Goal: Book appointment/travel/reservation

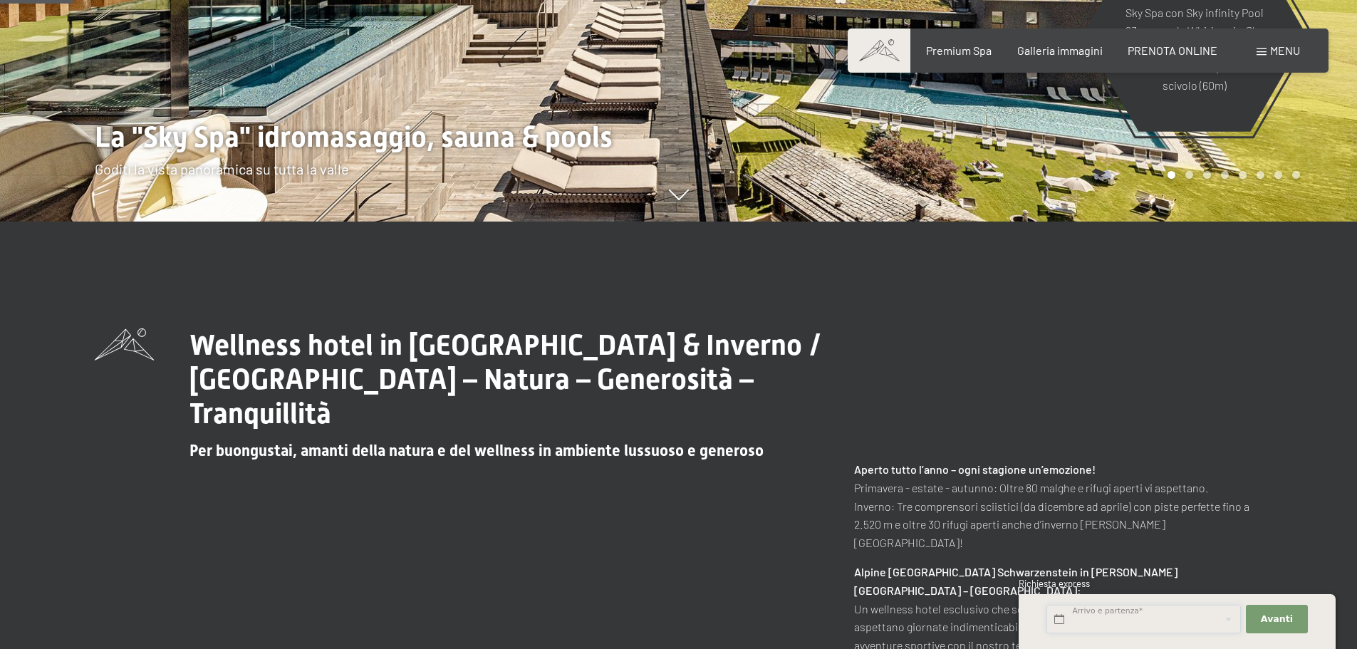
click at [1115, 627] on input "text" at bounding box center [1143, 619] width 194 height 29
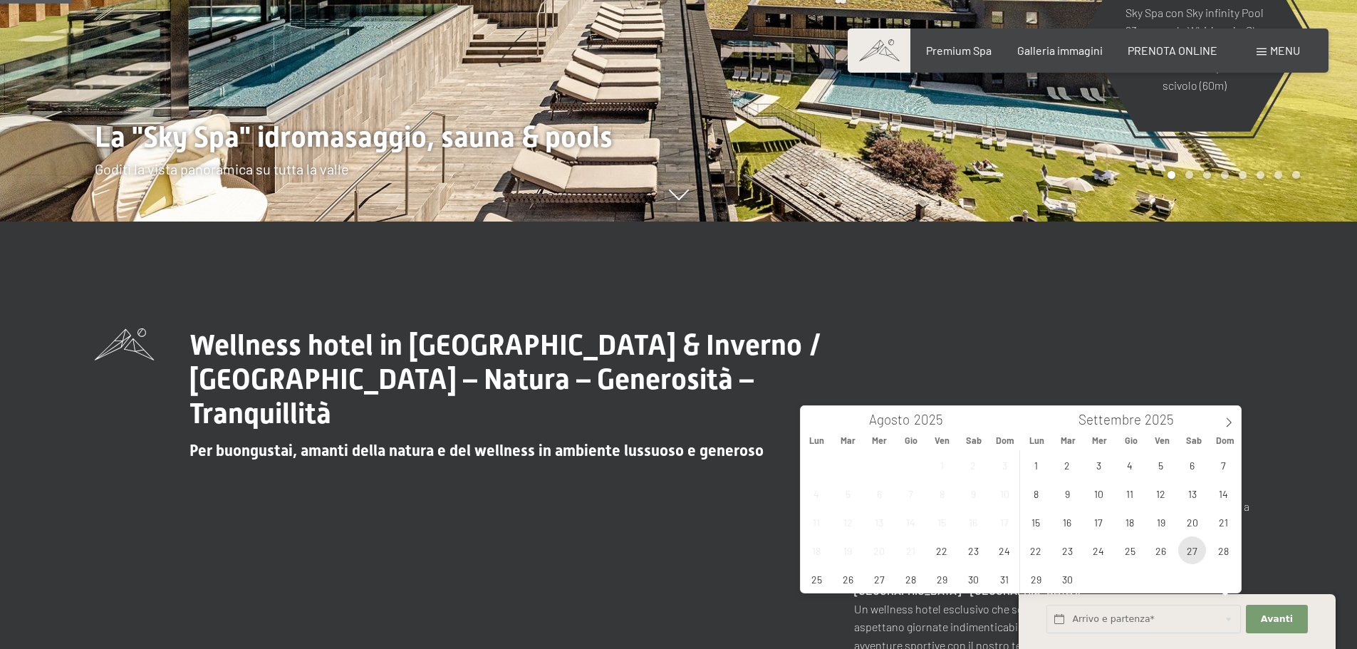
click at [1194, 548] on span "27" at bounding box center [1192, 550] width 28 height 28
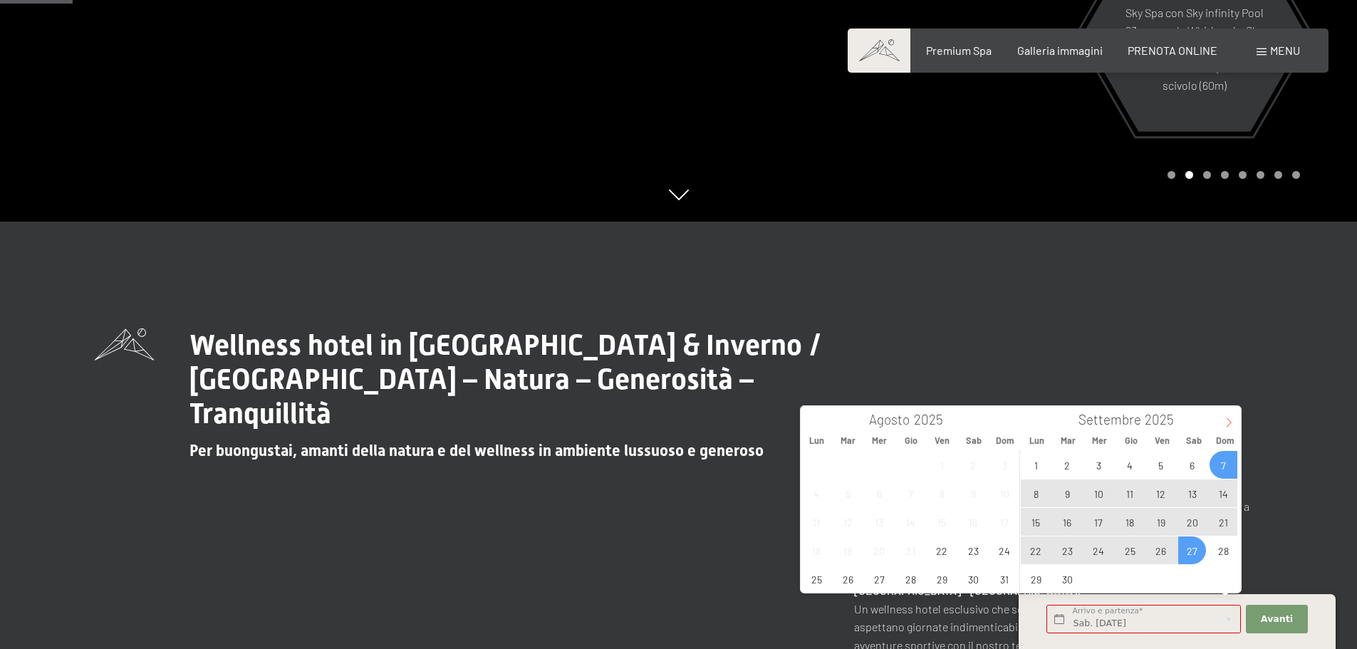
click at [1233, 419] on icon at bounding box center [1228, 422] width 10 height 10
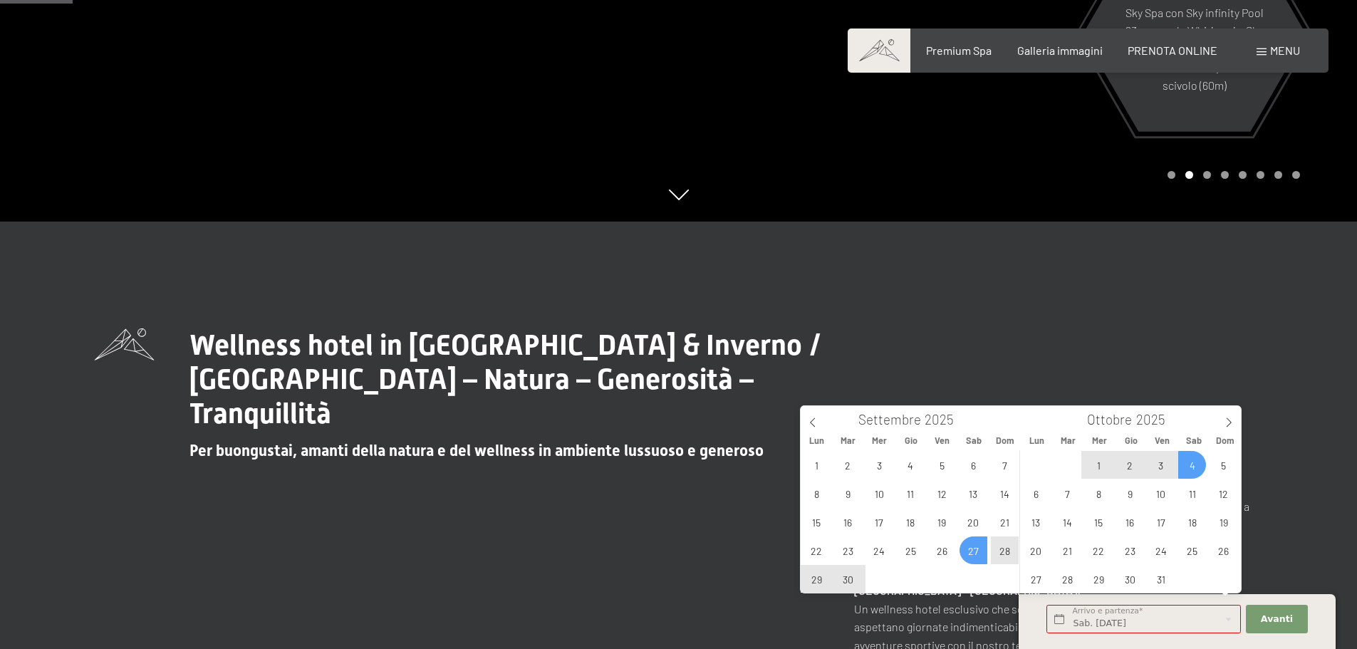
click at [1197, 461] on span "4" at bounding box center [1192, 465] width 28 height 28
type input "Sab. [DATE] - Sab. [DATE]"
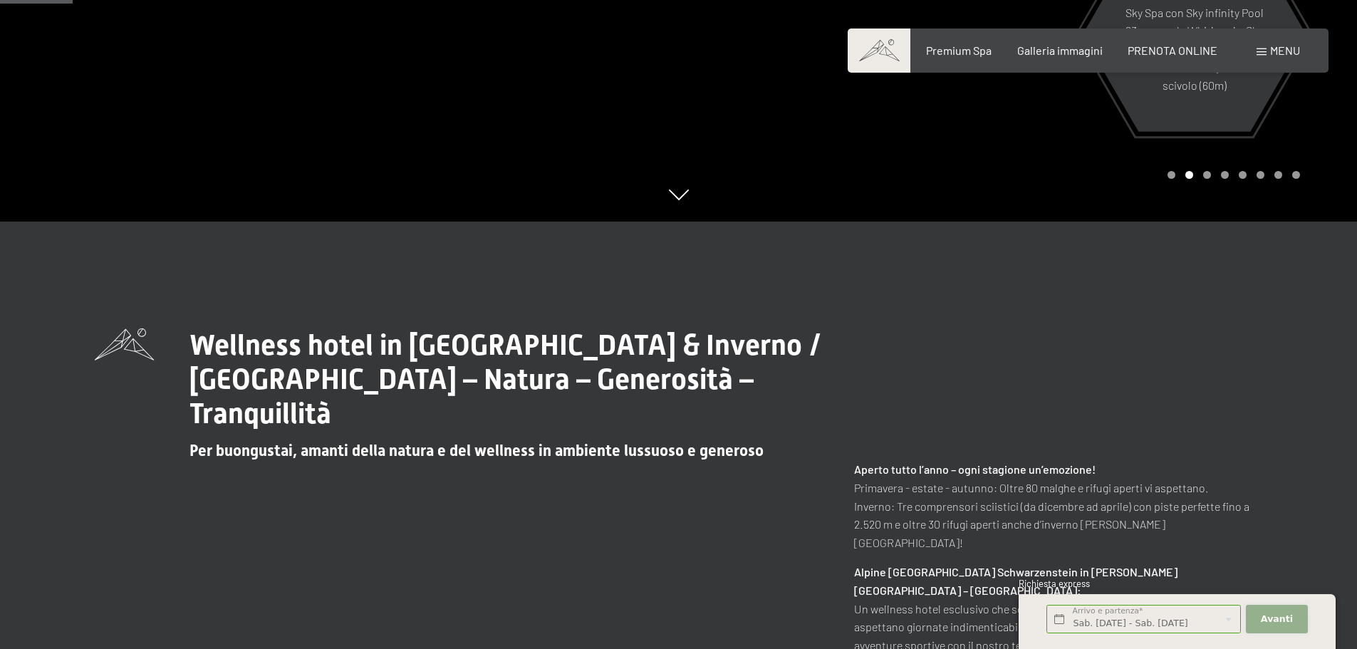
click at [1268, 617] on span "Avanti" at bounding box center [1276, 618] width 32 height 13
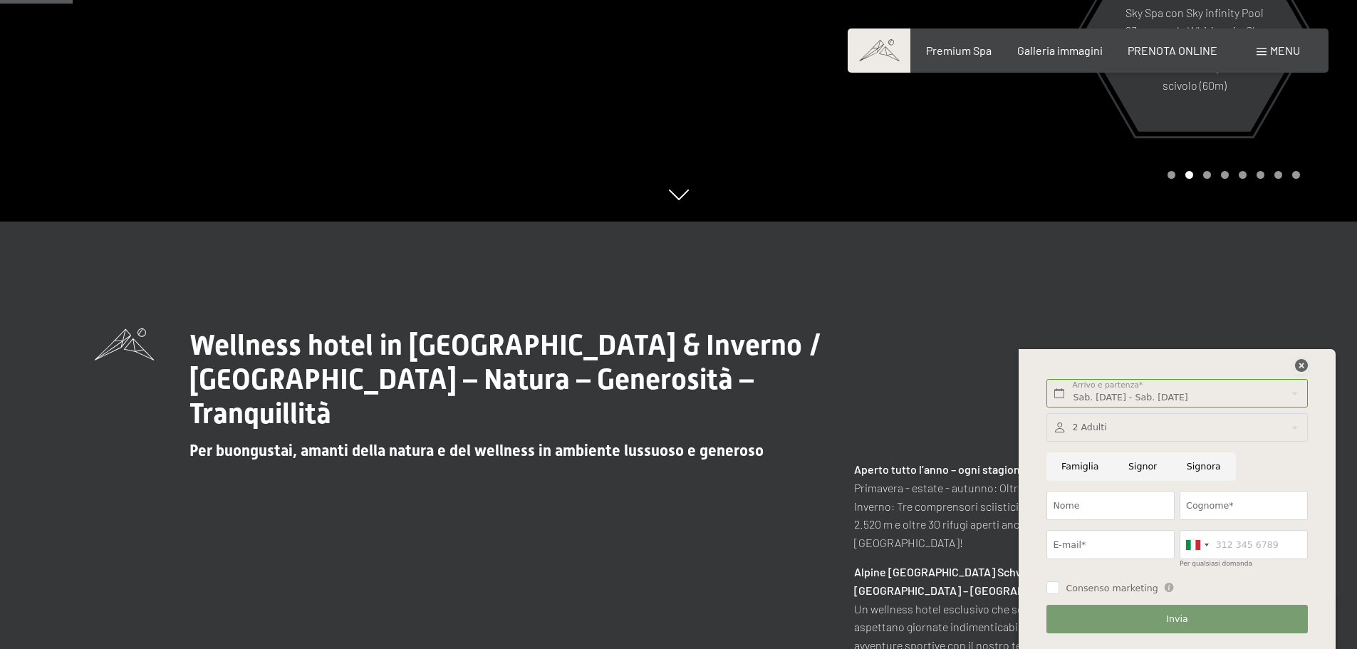
click at [1297, 371] on icon at bounding box center [1301, 365] width 13 height 13
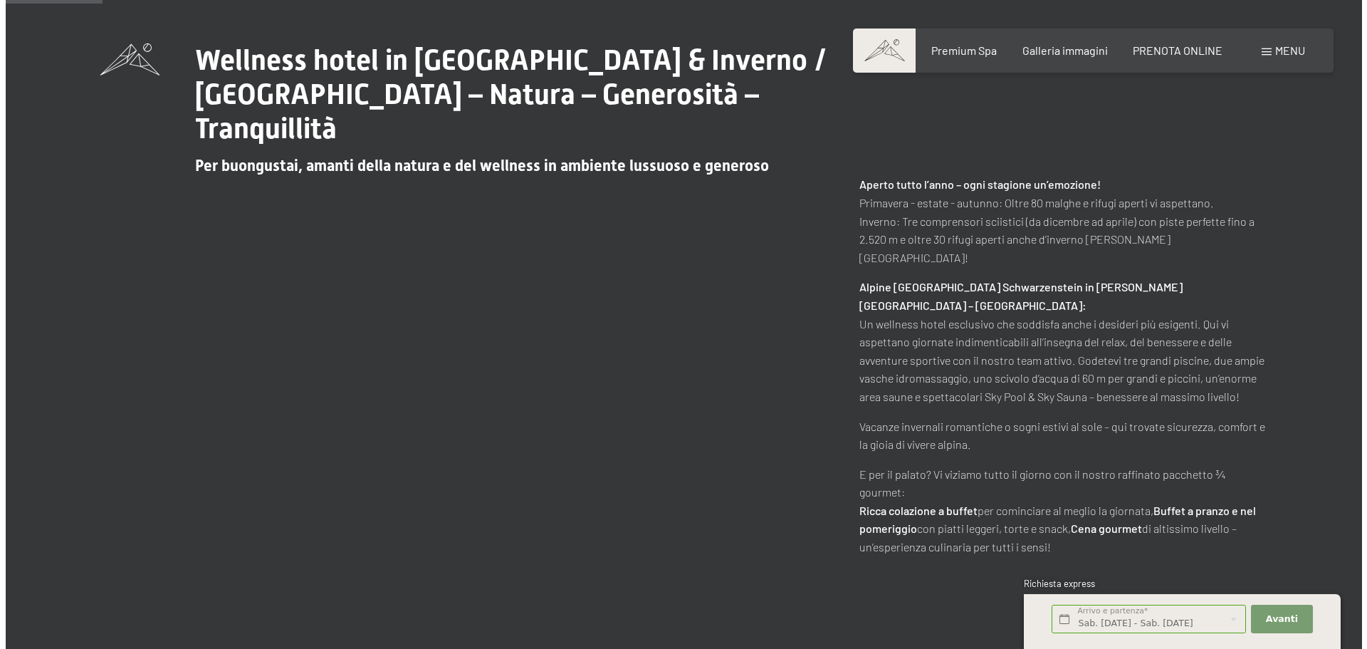
scroll to position [783, 0]
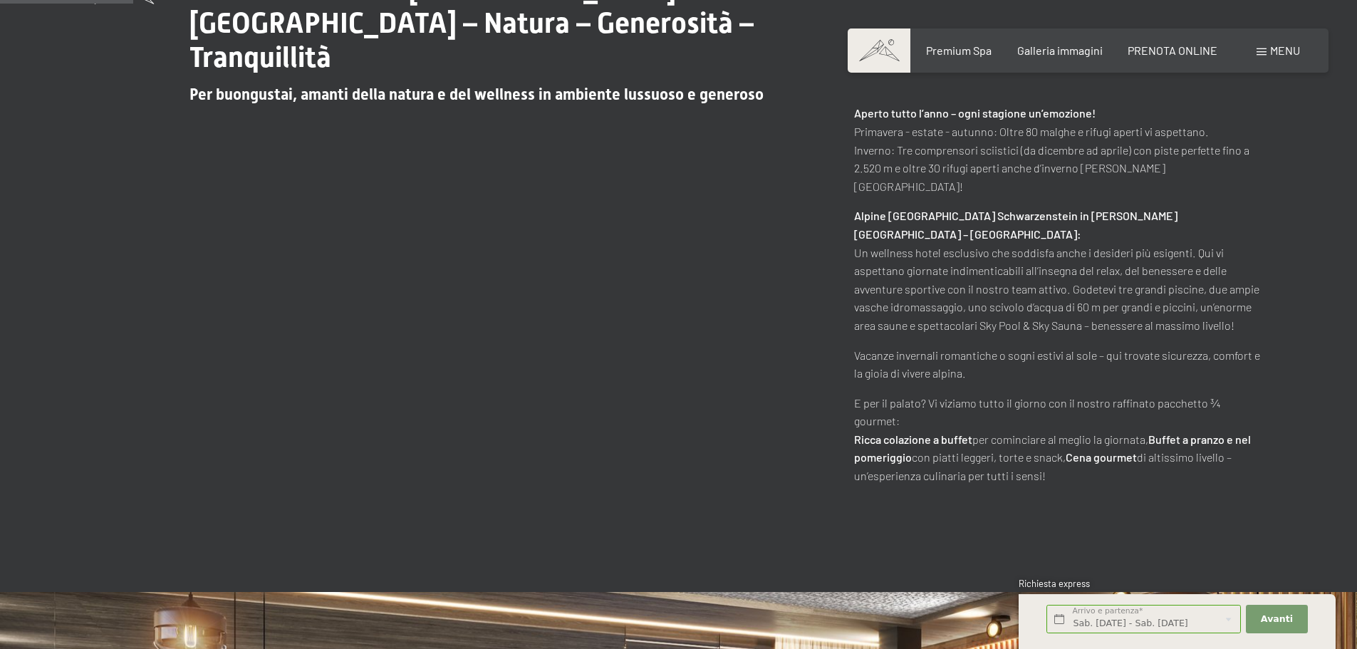
click at [1286, 57] on div "Menu" at bounding box center [1277, 51] width 43 height 16
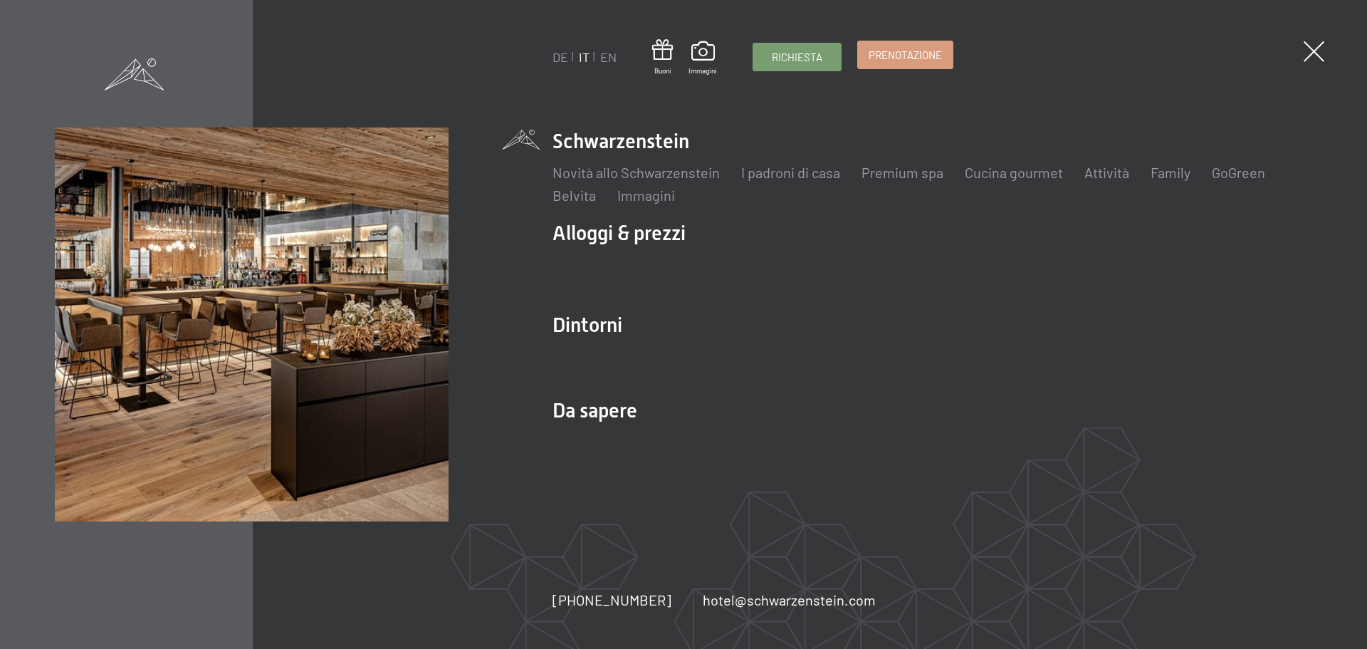
click at [920, 49] on span "Prenotazione" at bounding box center [905, 55] width 73 height 15
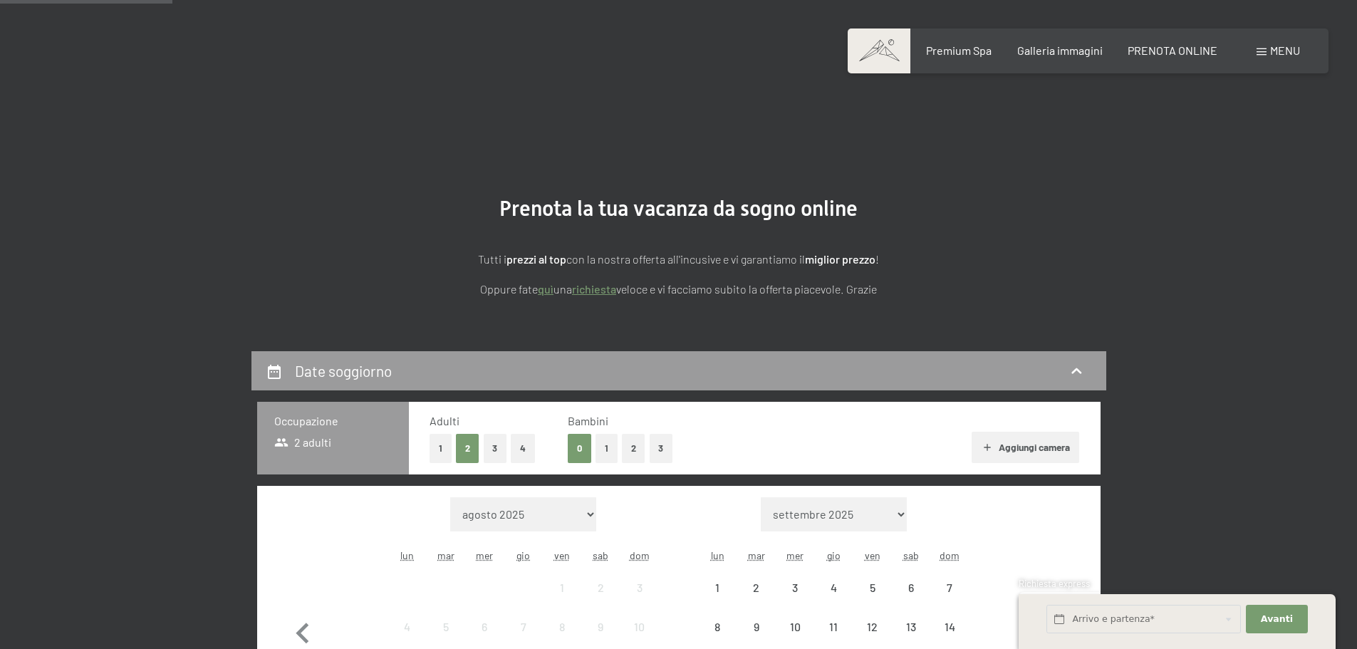
scroll to position [285, 0]
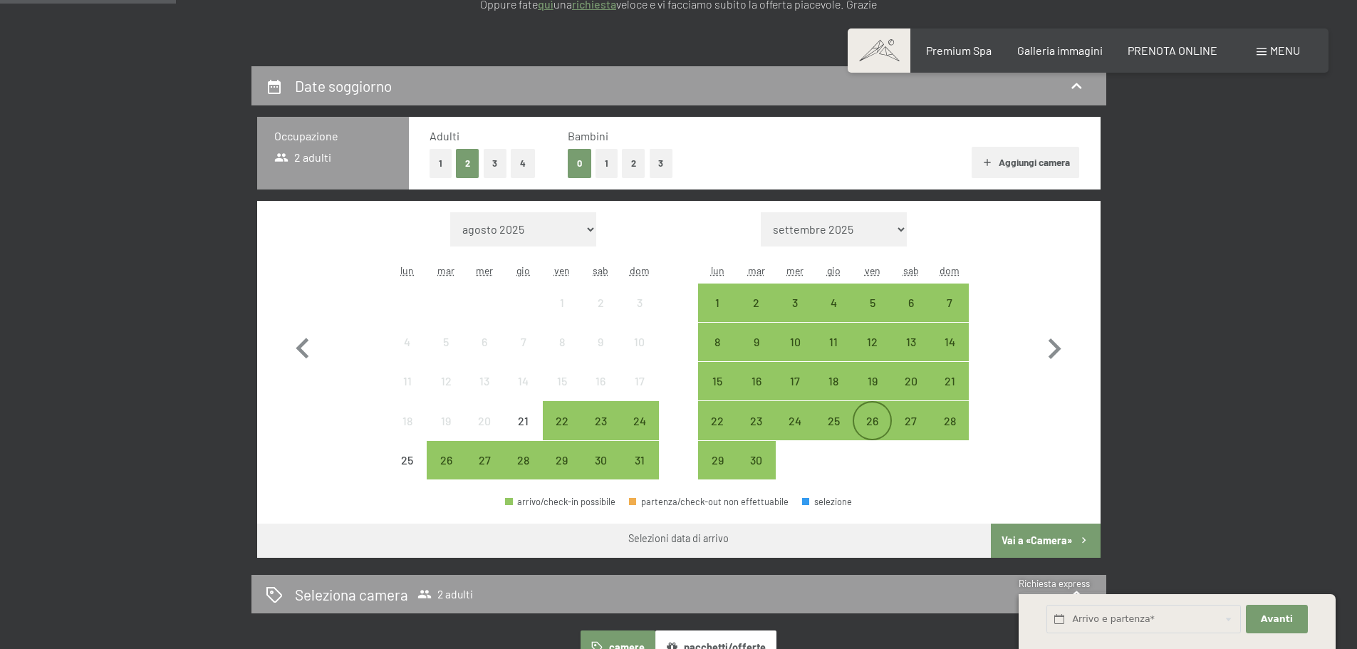
click at [875, 416] on div "26" at bounding box center [872, 433] width 36 height 36
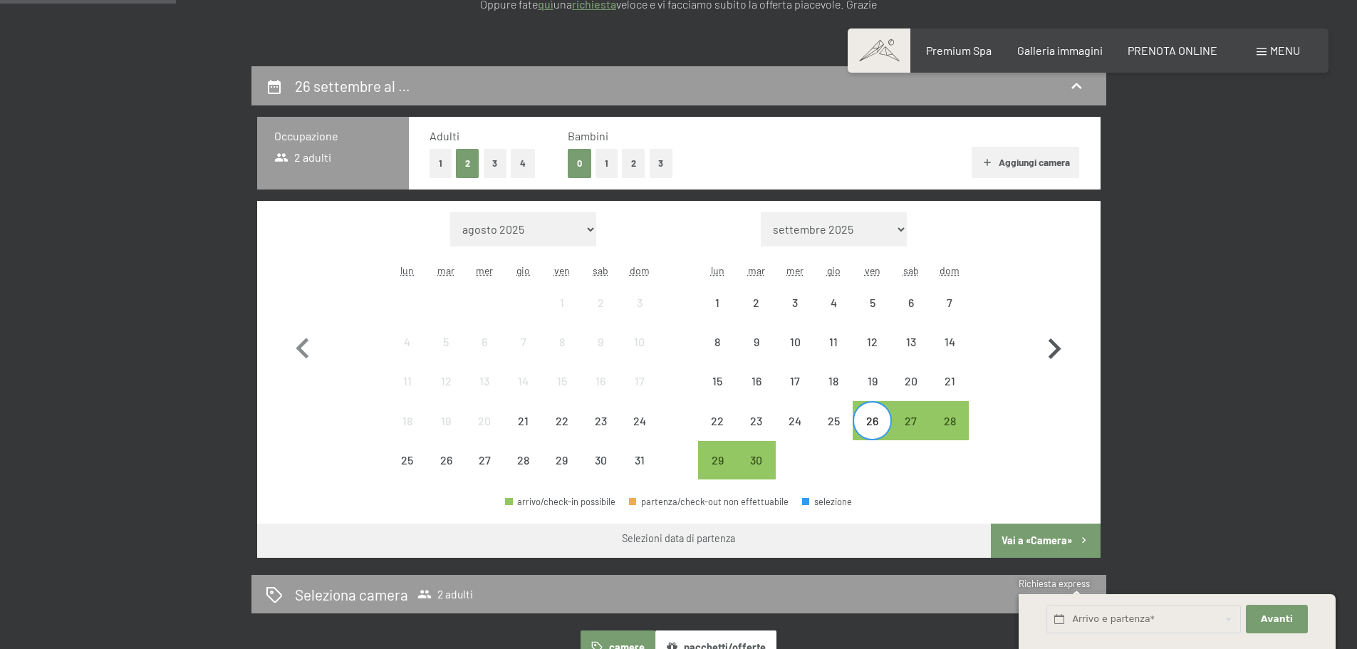
click at [1056, 353] on icon "button" at bounding box center [1054, 348] width 13 height 21
select select "2025-09-01"
select select "2025-10-01"
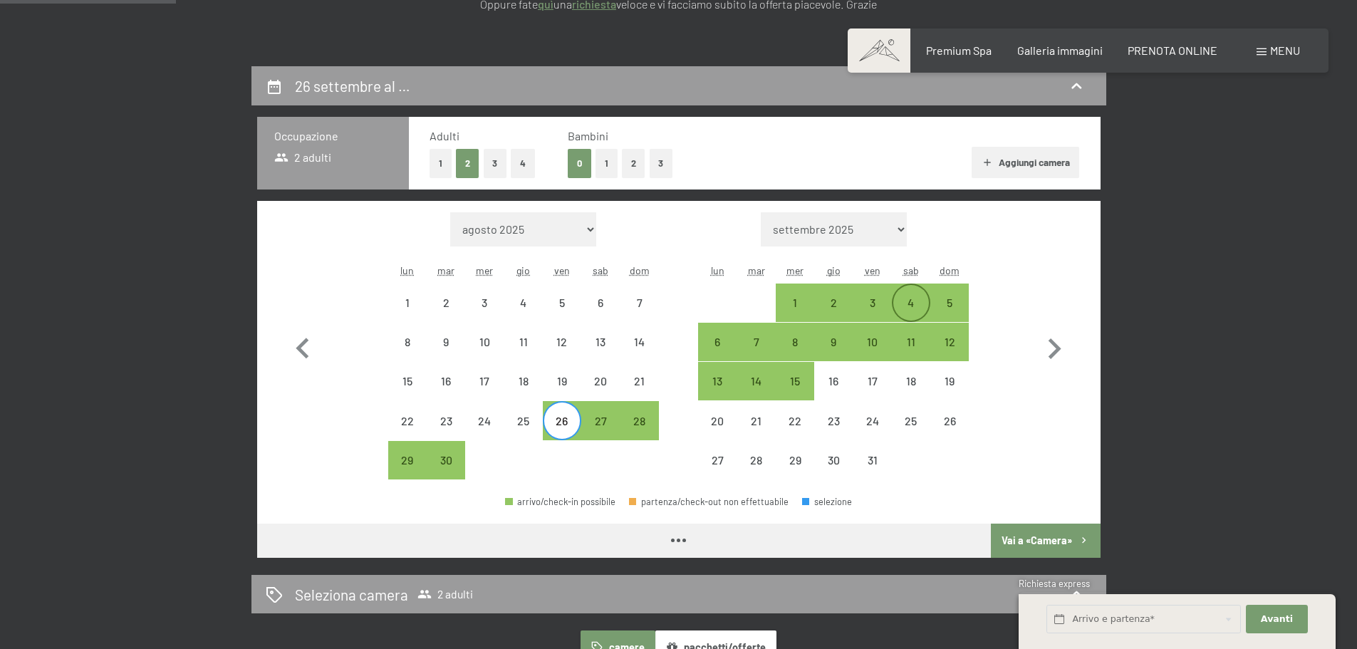
select select "2025-09-01"
select select "2025-10-01"
click at [910, 309] on div "4" at bounding box center [911, 315] width 36 height 36
select select "2025-09-01"
select select "2025-10-01"
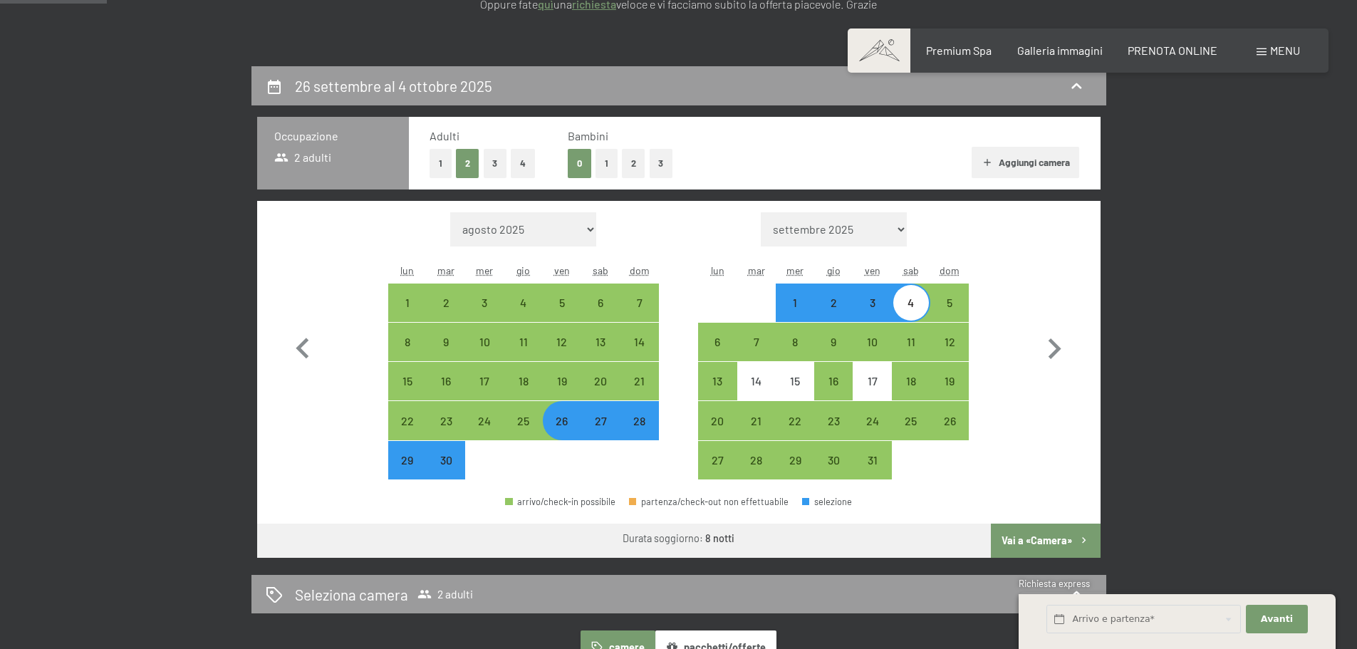
scroll to position [427, 0]
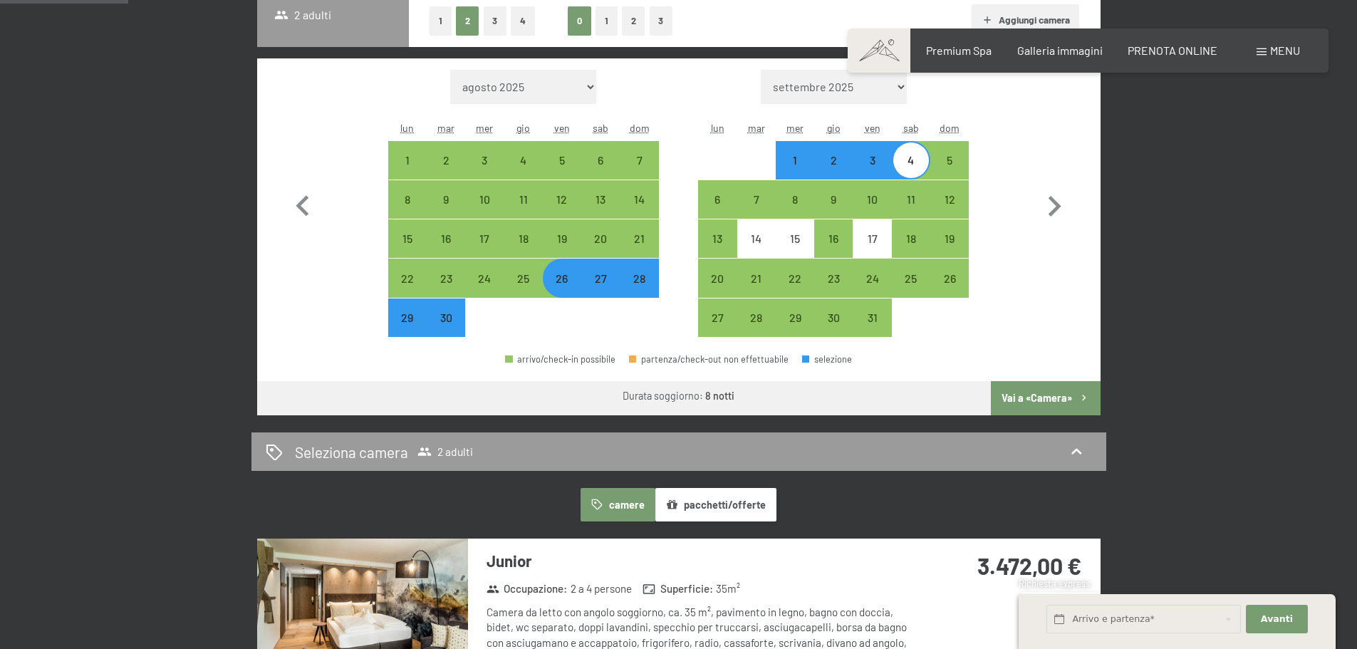
click at [592, 283] on div "27" at bounding box center [601, 291] width 36 height 36
select select "2025-09-01"
select select "2025-10-01"
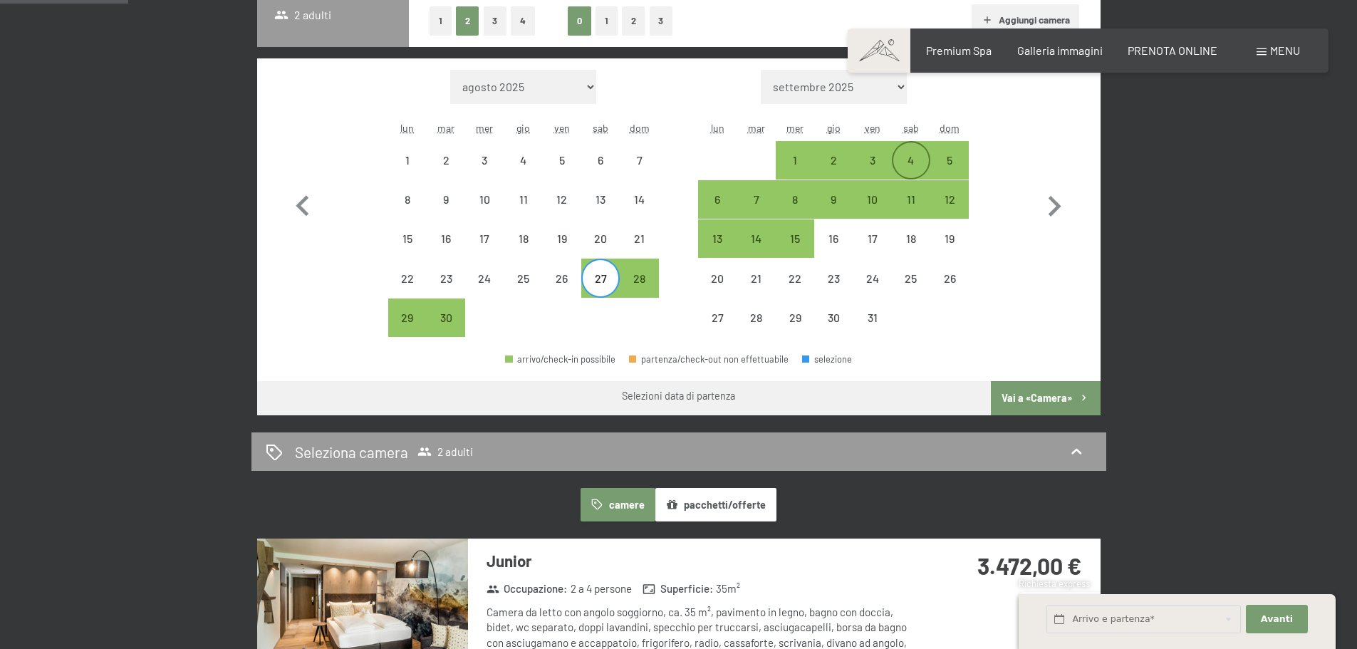
click at [928, 155] on div "4" at bounding box center [911, 173] width 36 height 36
select select "2025-09-01"
select select "2025-10-01"
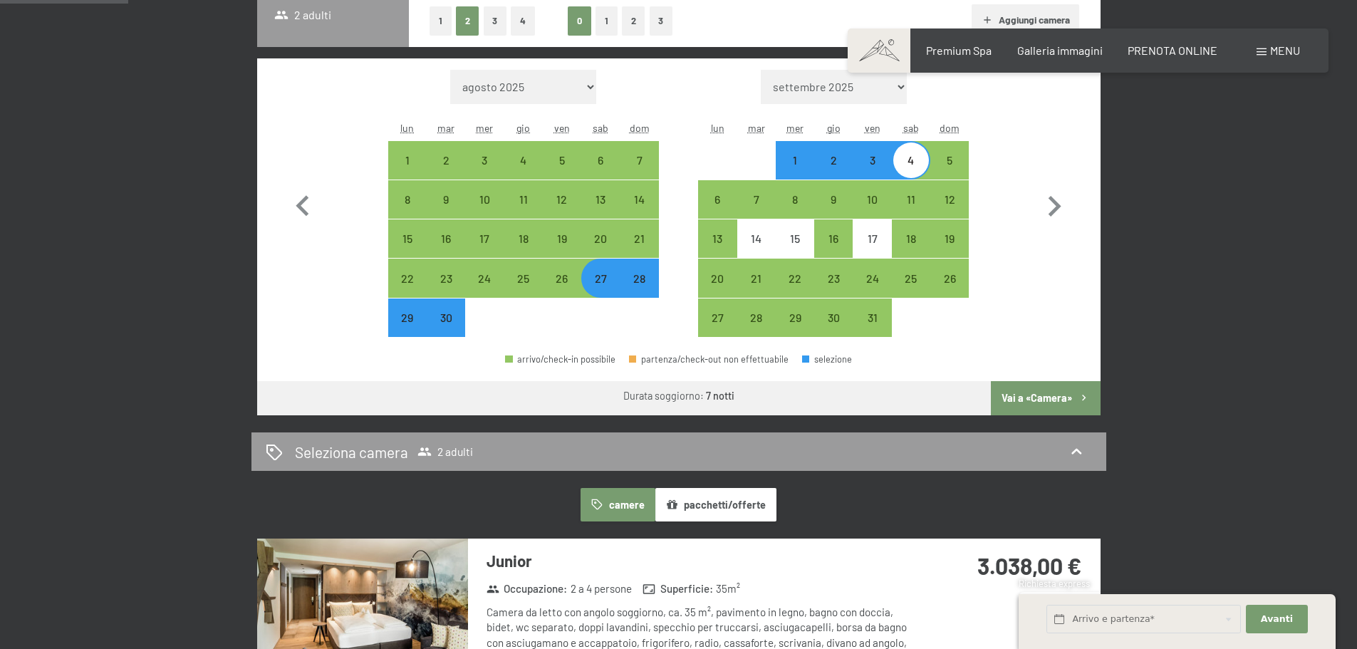
click at [1040, 401] on button "Vai a «Camera»" at bounding box center [1045, 398] width 109 height 34
select select "2025-09-01"
select select "2025-10-01"
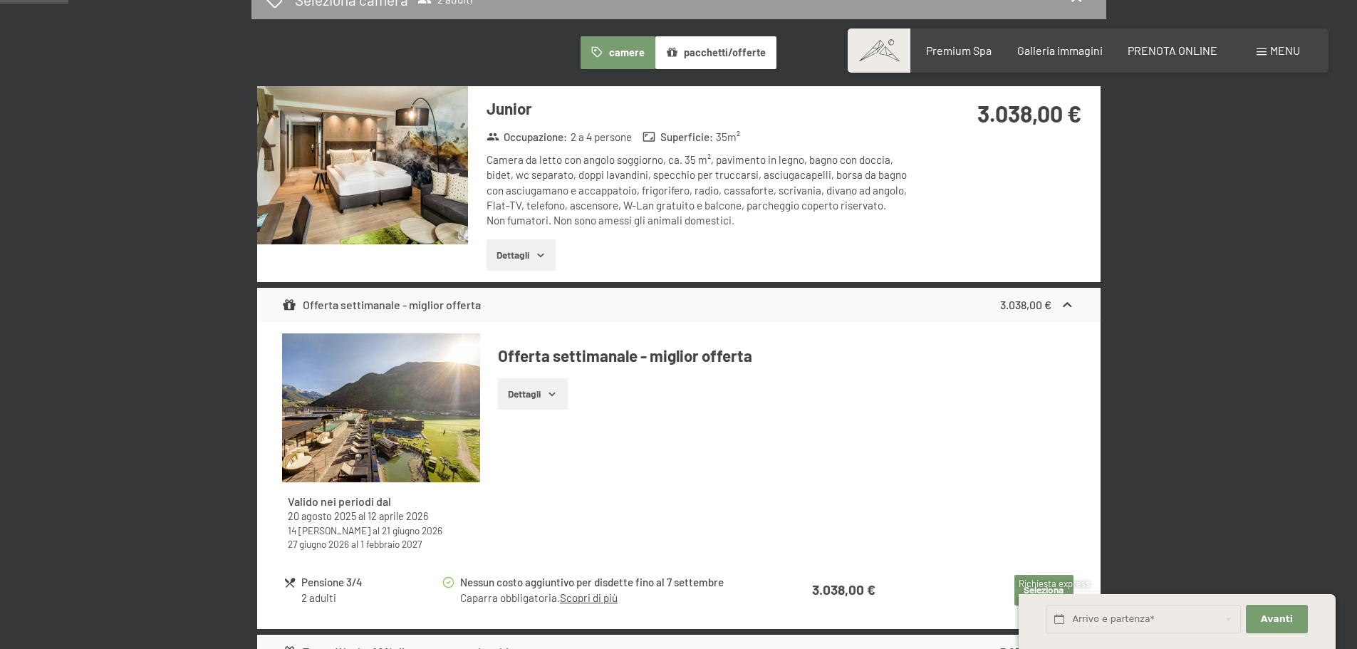
scroll to position [351, 0]
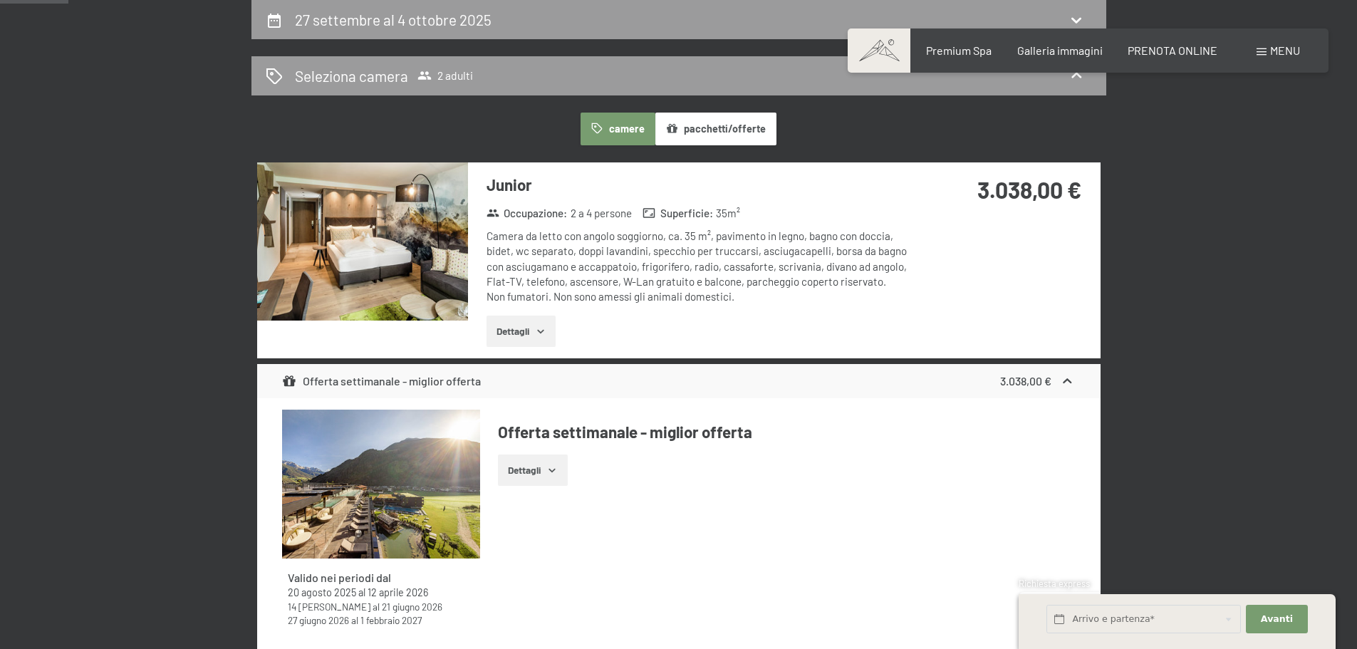
click at [540, 328] on icon "button" at bounding box center [540, 330] width 11 height 11
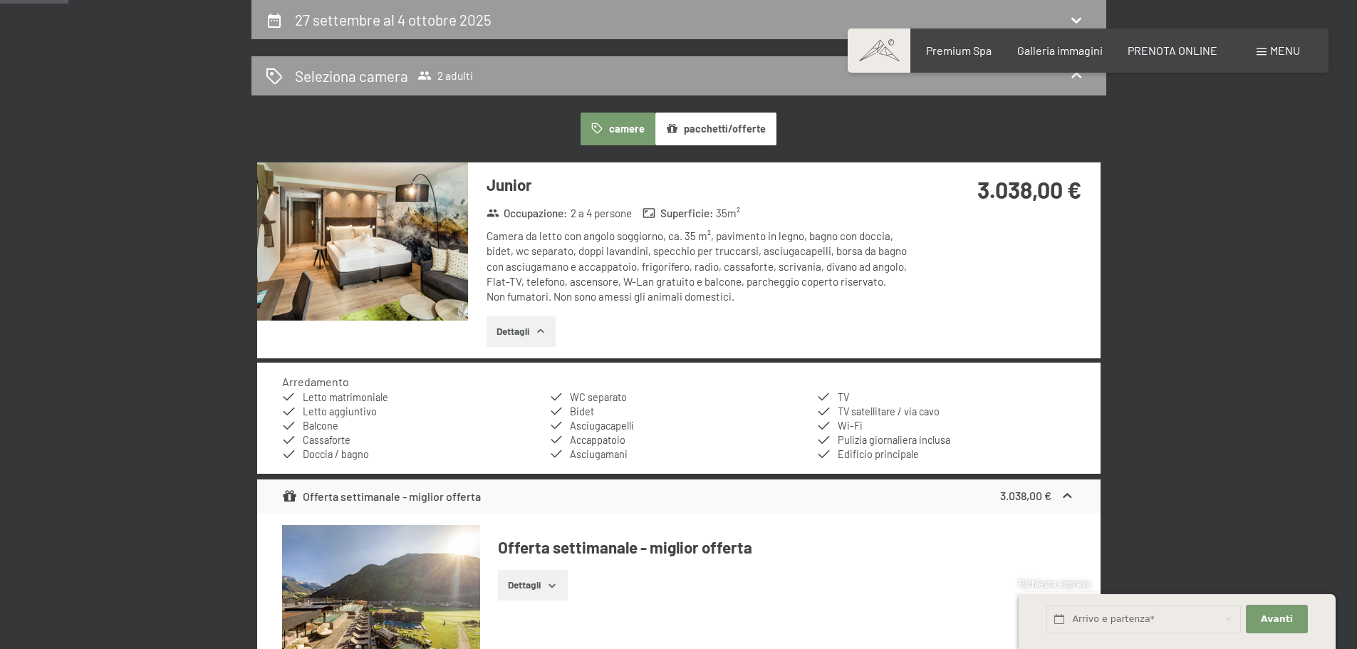
click at [536, 333] on icon "button" at bounding box center [540, 330] width 11 height 11
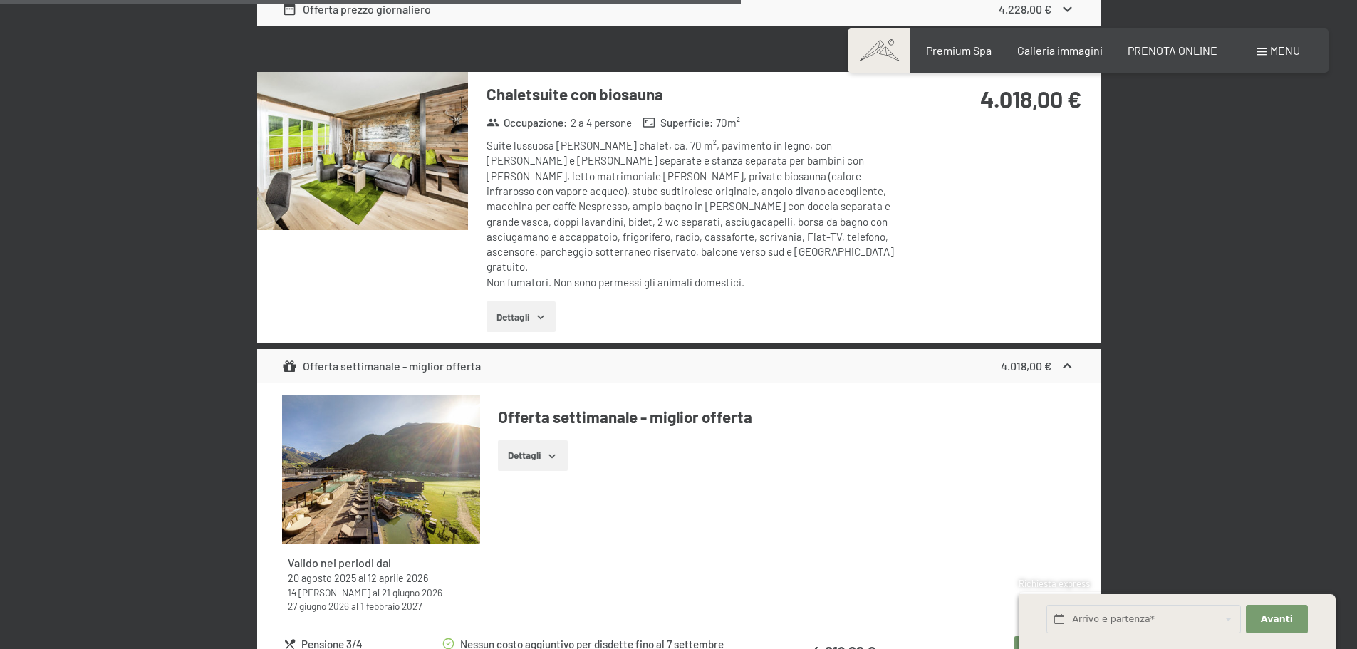
scroll to position [3841, 0]
